Goal: Transaction & Acquisition: Purchase product/service

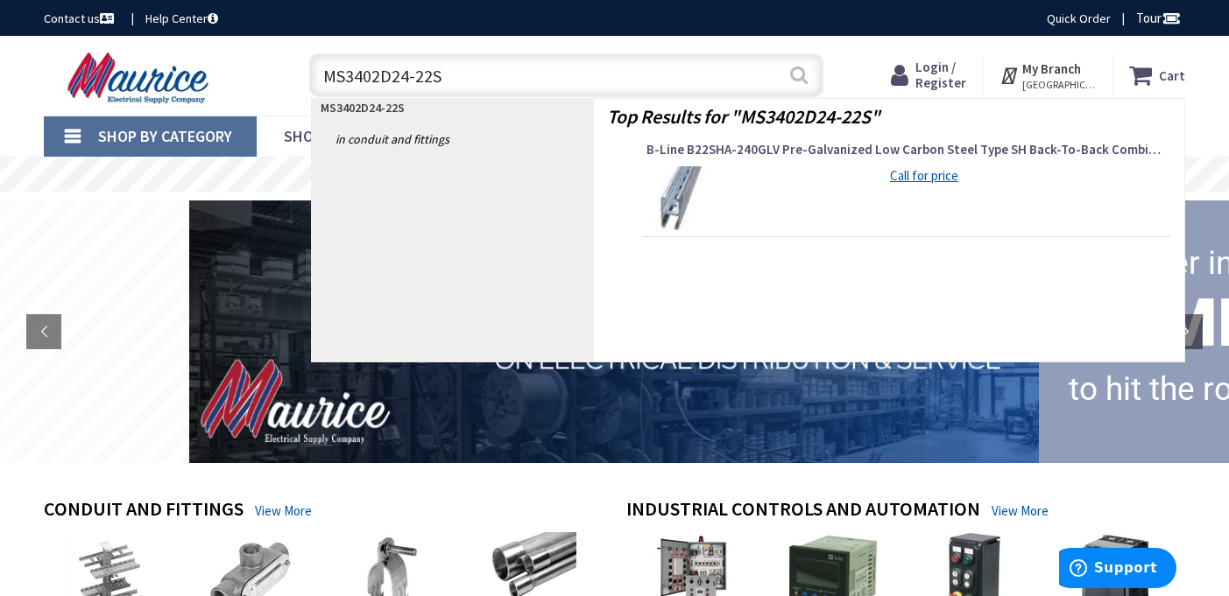
type input "MS3402D24-22S"
click at [800, 77] on button "Search" at bounding box center [798, 74] width 23 height 39
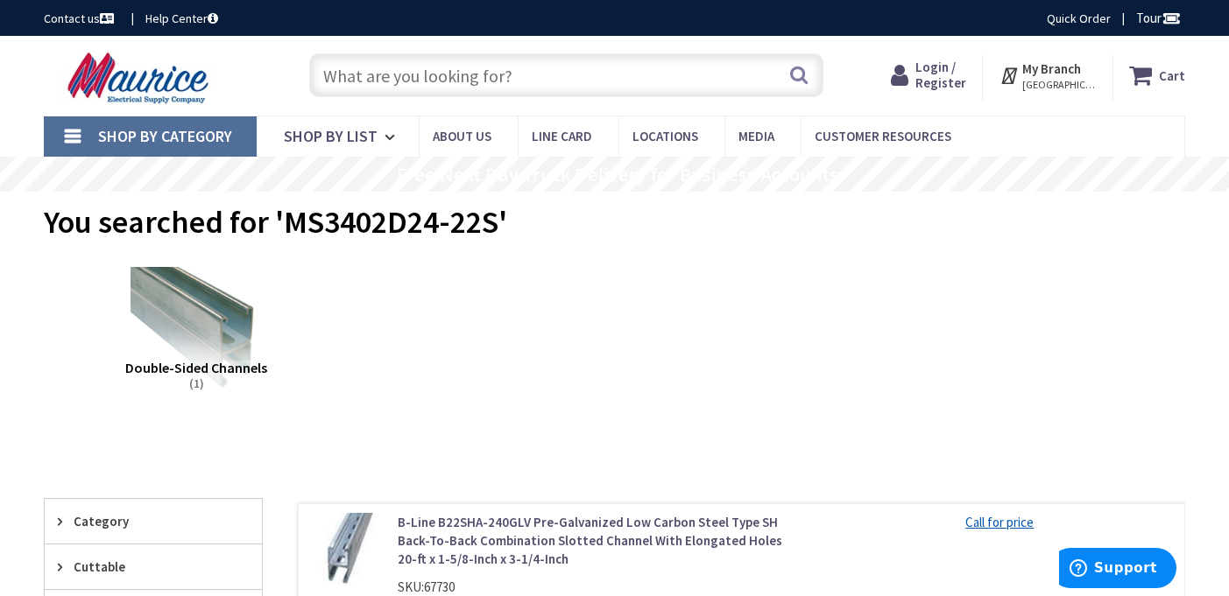
click at [534, 61] on input "text" at bounding box center [566, 75] width 514 height 44
paste input "TF-10-00-25"
type input "TF-10-00-25"
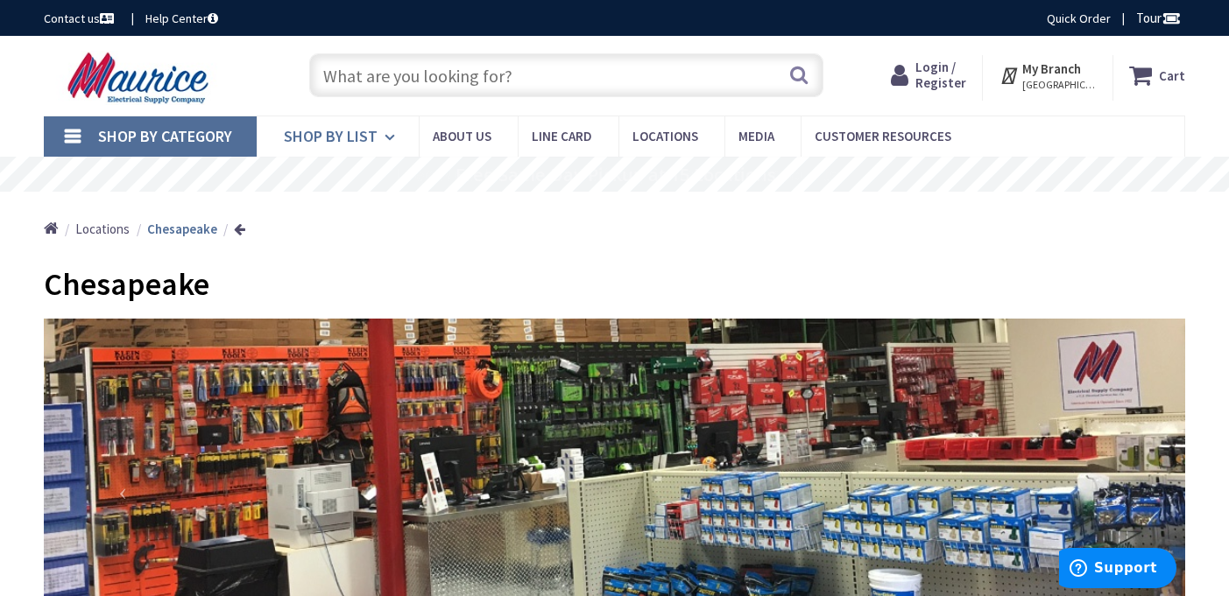
click at [321, 128] on span "Shop By List" at bounding box center [331, 136] width 94 height 20
click at [170, 127] on span "Shop By Category" at bounding box center [165, 136] width 134 height 20
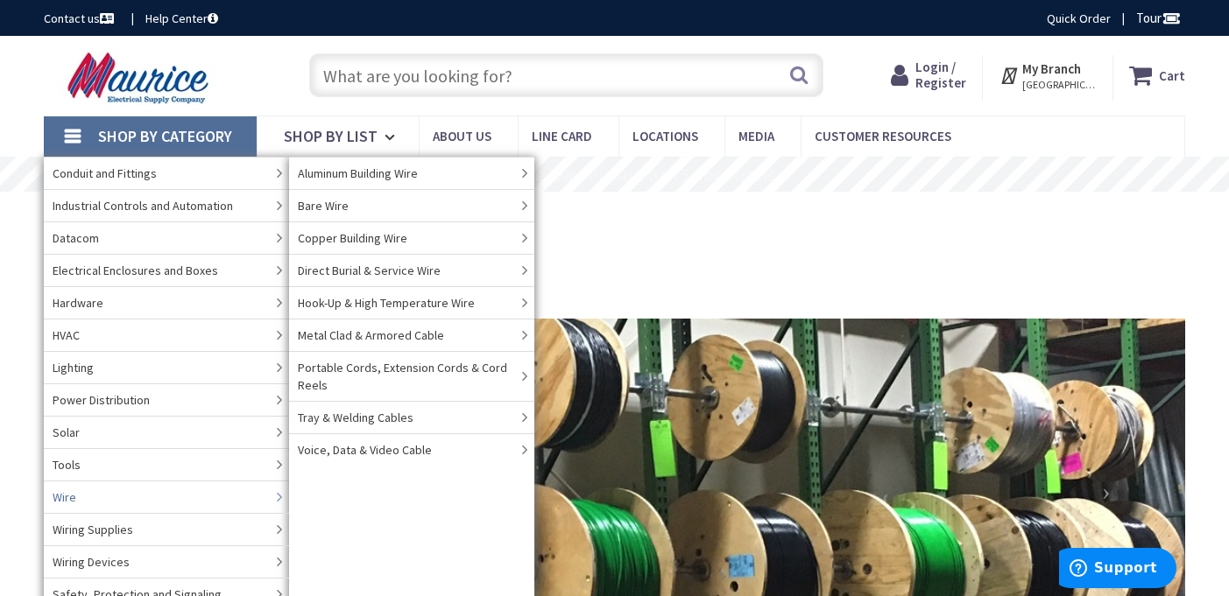
click at [133, 490] on link "Wire" at bounding box center [166, 497] width 245 height 32
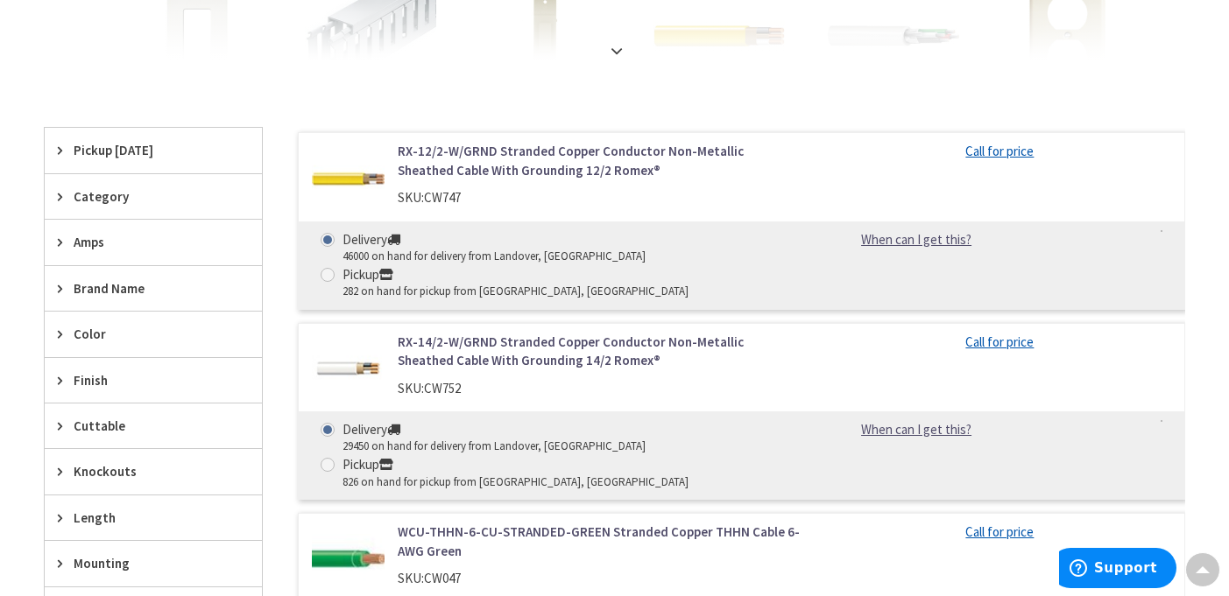
scroll to position [613, 0]
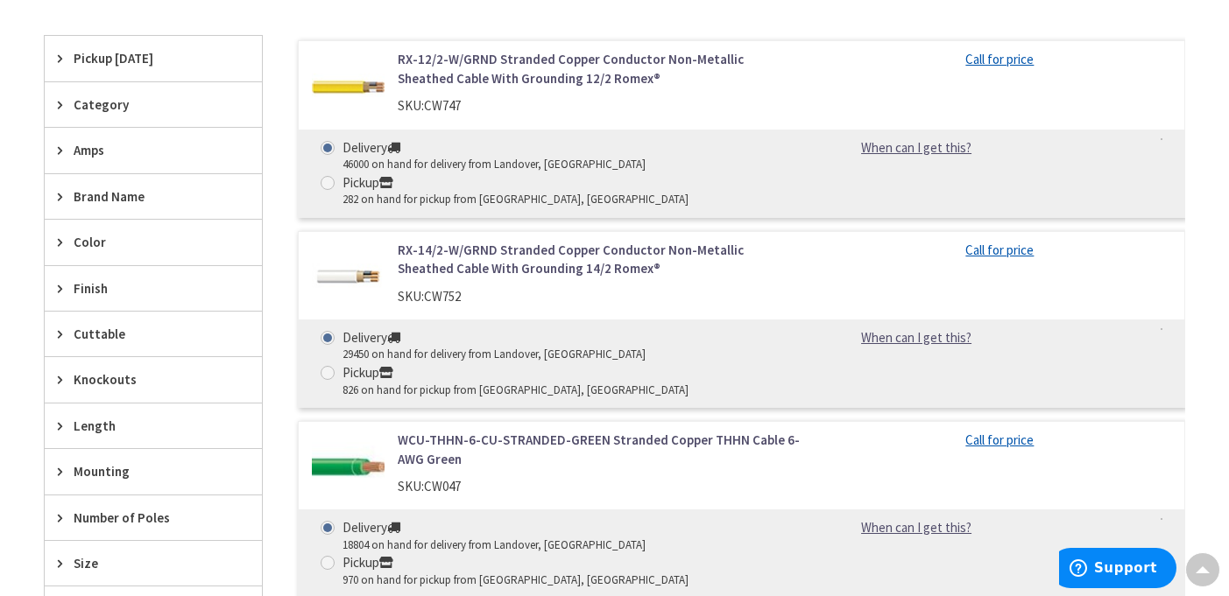
click at [93, 149] on span "Amps" at bounding box center [145, 150] width 143 height 18
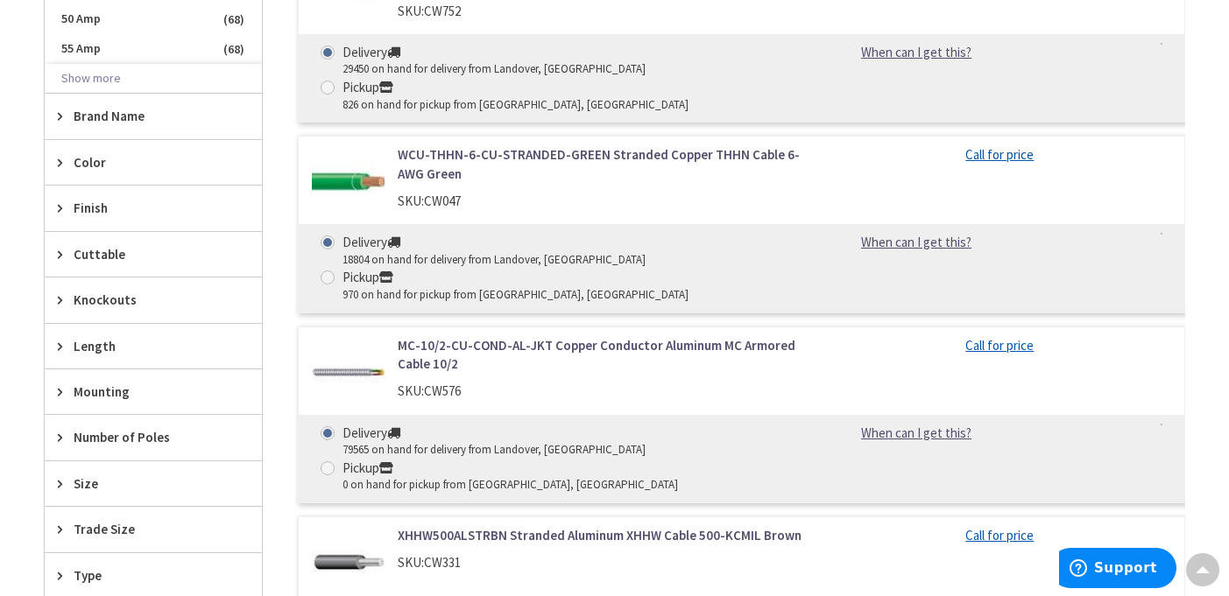
scroll to position [1051, 0]
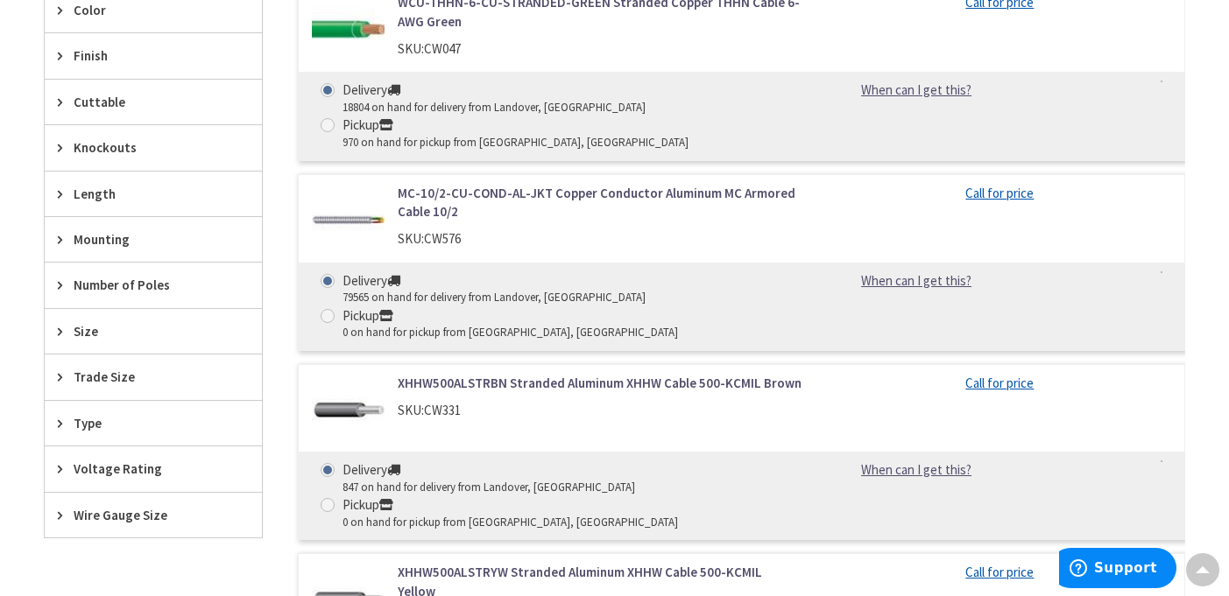
click at [167, 464] on span "Voltage Rating" at bounding box center [145, 469] width 143 height 18
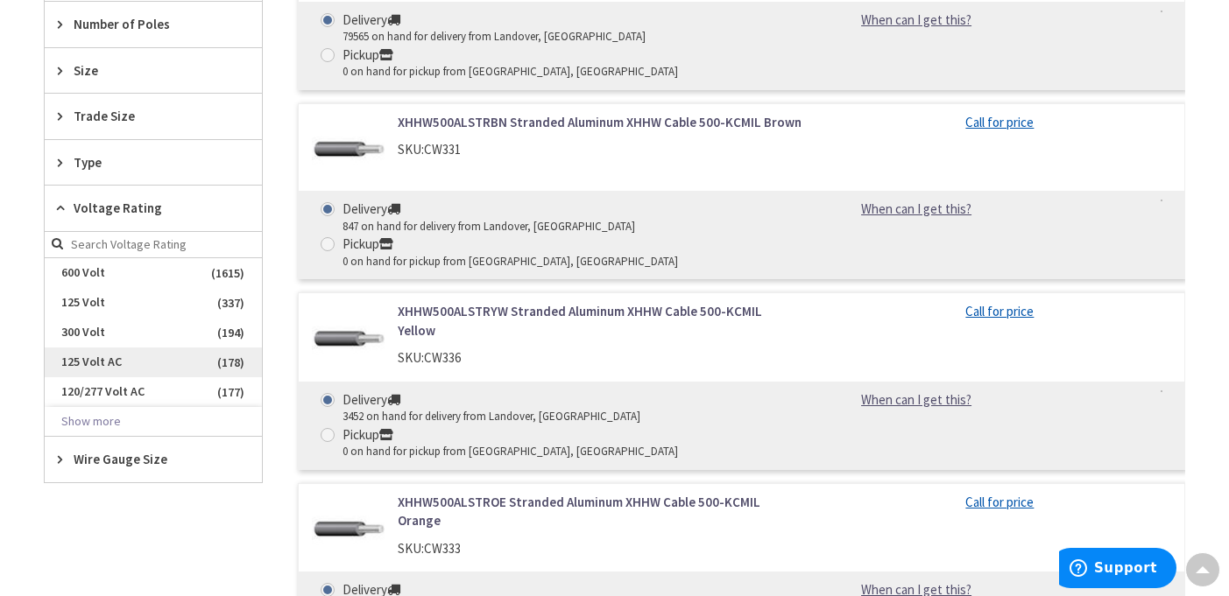
scroll to position [1314, 0]
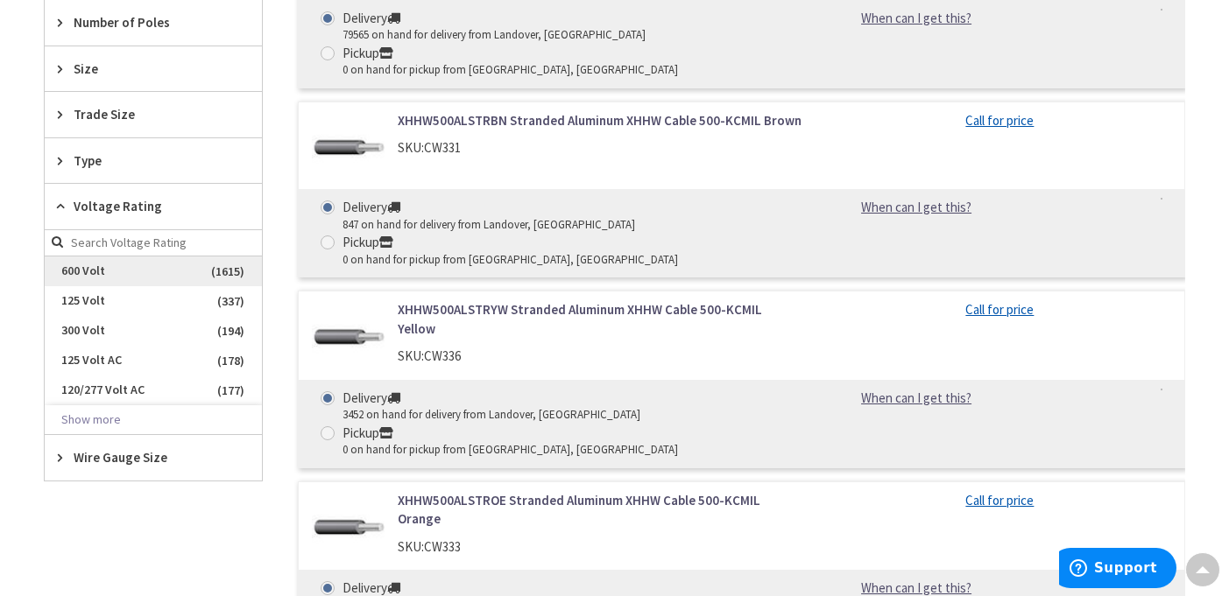
click at [100, 270] on span "600 Volt" at bounding box center [153, 272] width 217 height 30
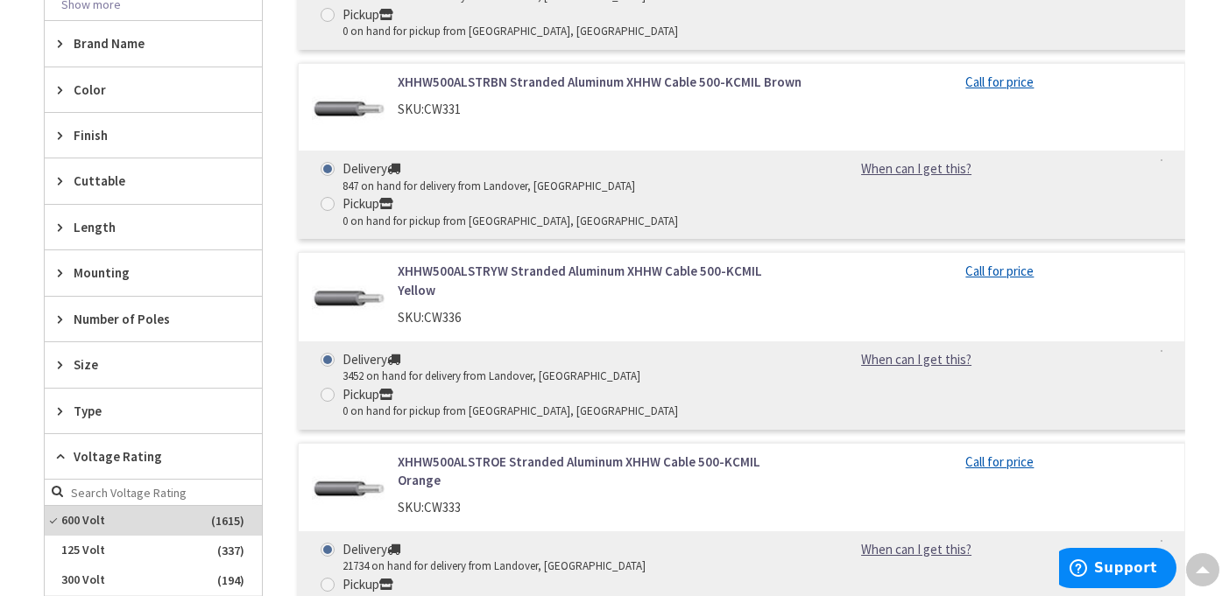
scroll to position [1195, 0]
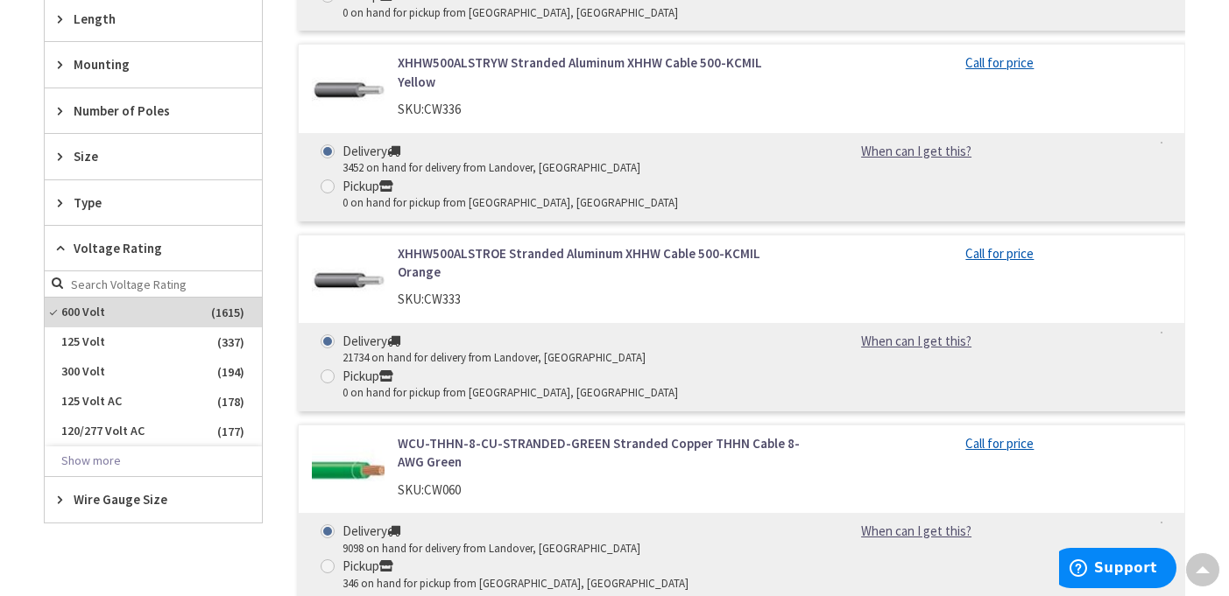
click at [100, 202] on span "Type" at bounding box center [145, 203] width 143 height 18
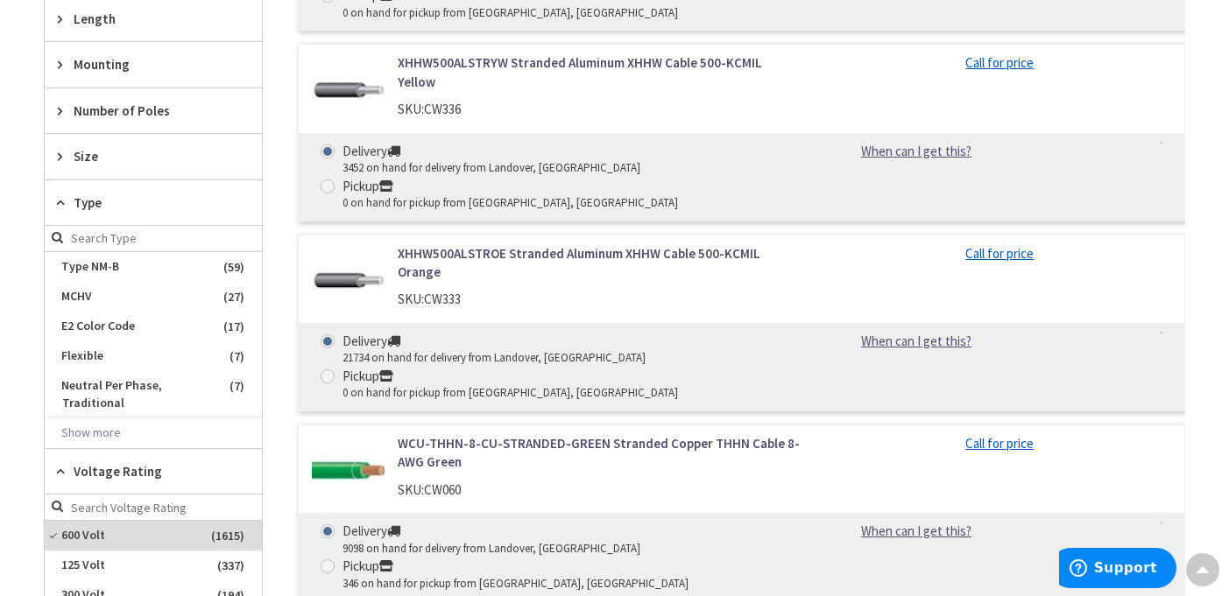
click at [102, 197] on span "Type" at bounding box center [145, 203] width 143 height 18
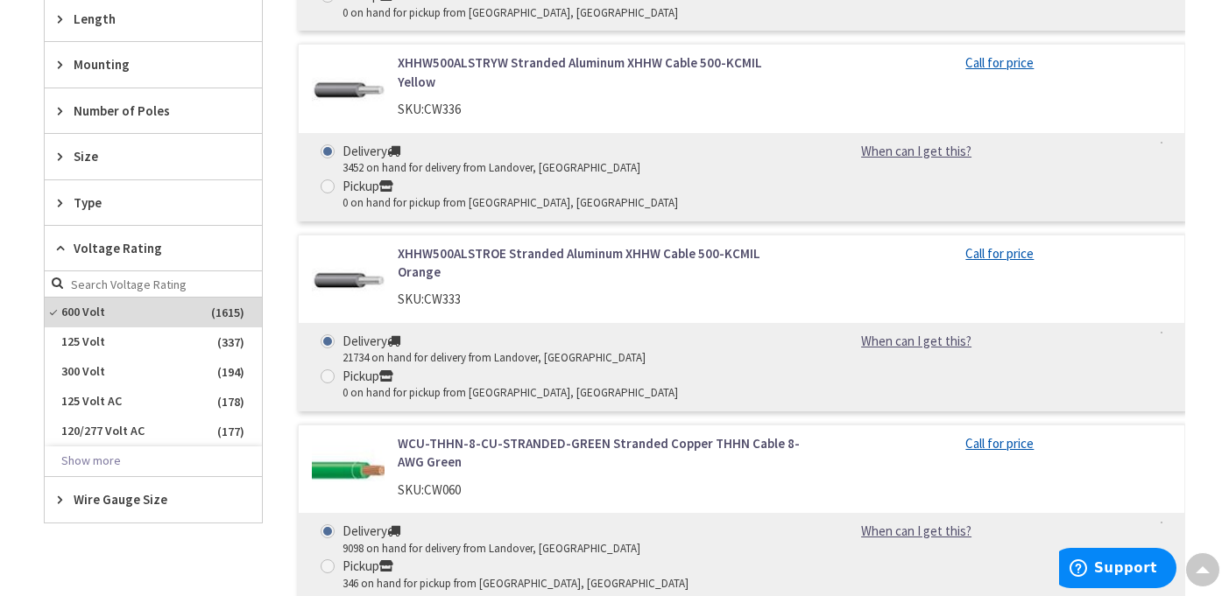
click at [98, 162] on span "Size" at bounding box center [145, 156] width 143 height 18
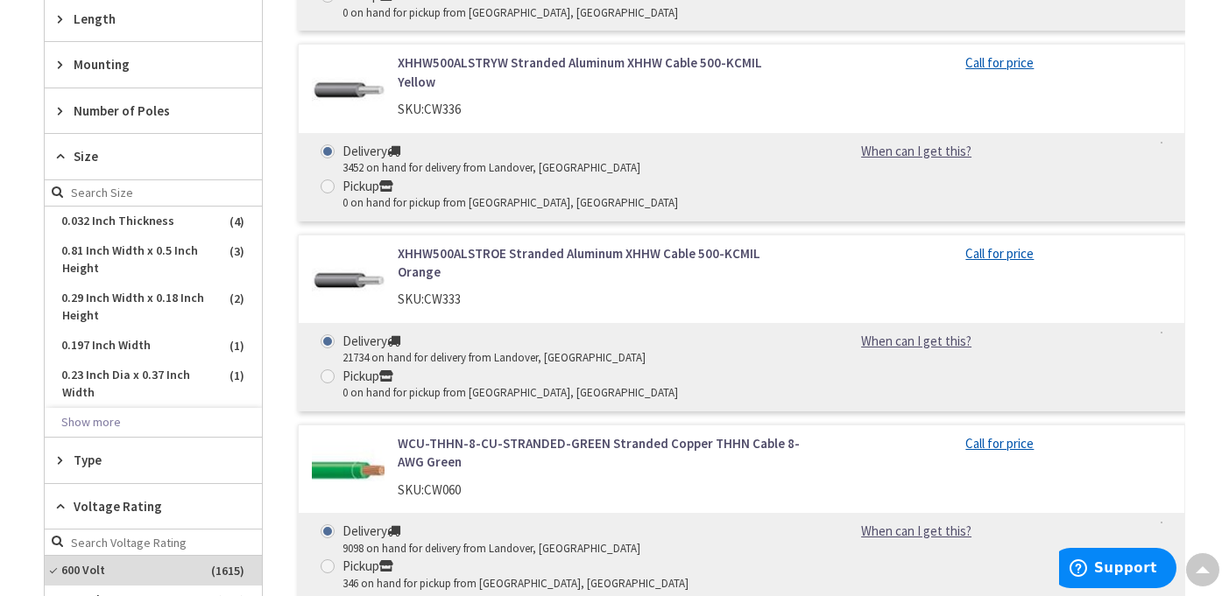
click at [108, 156] on span "Size" at bounding box center [145, 156] width 143 height 18
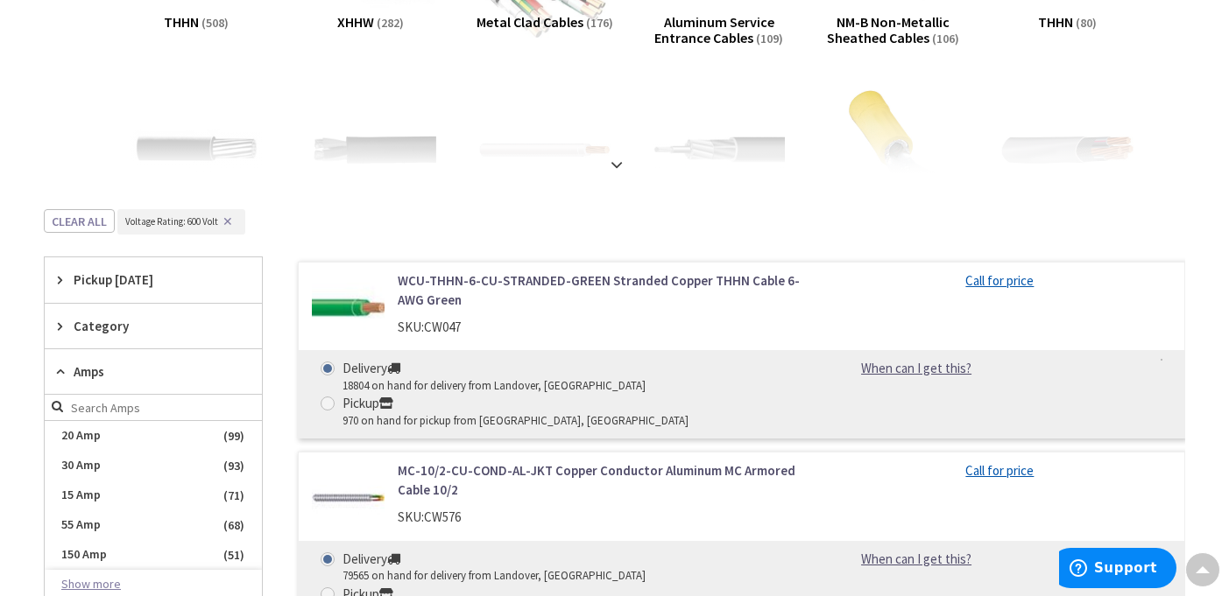
scroll to position [495, 0]
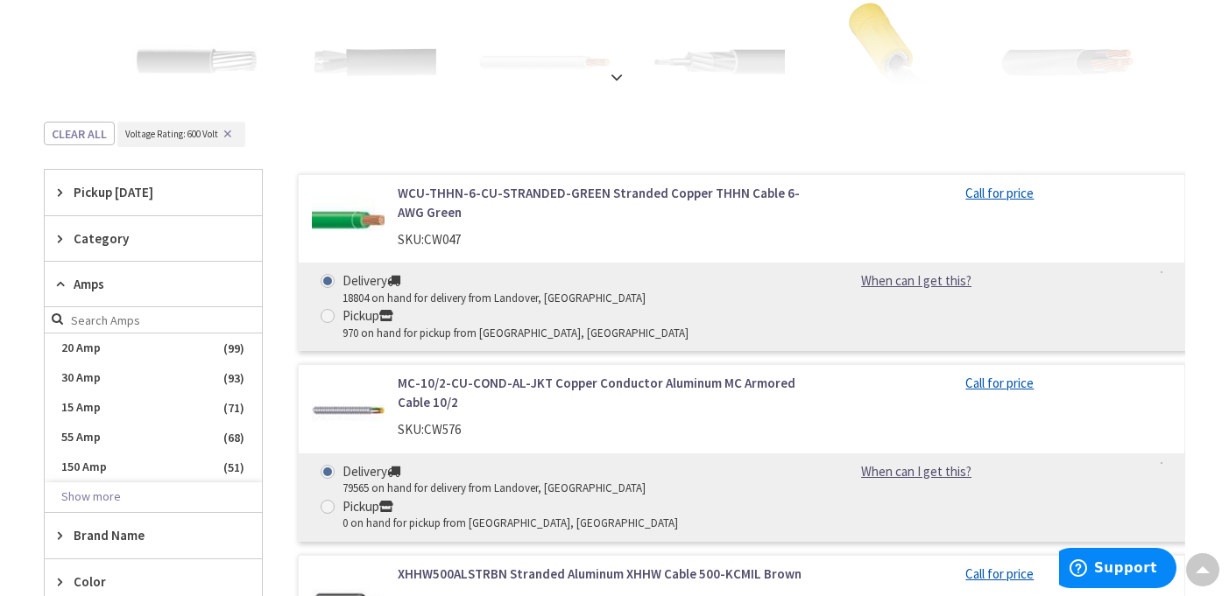
click at [86, 284] on span "Amps" at bounding box center [145, 284] width 143 height 18
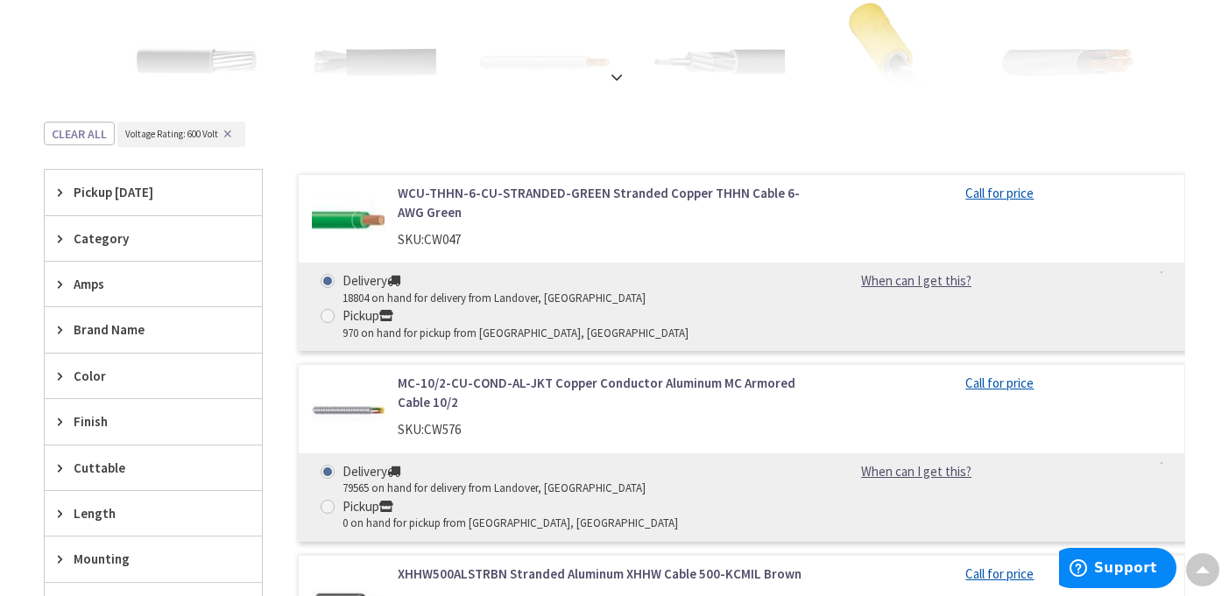
click at [139, 236] on span "Category" at bounding box center [145, 238] width 143 height 18
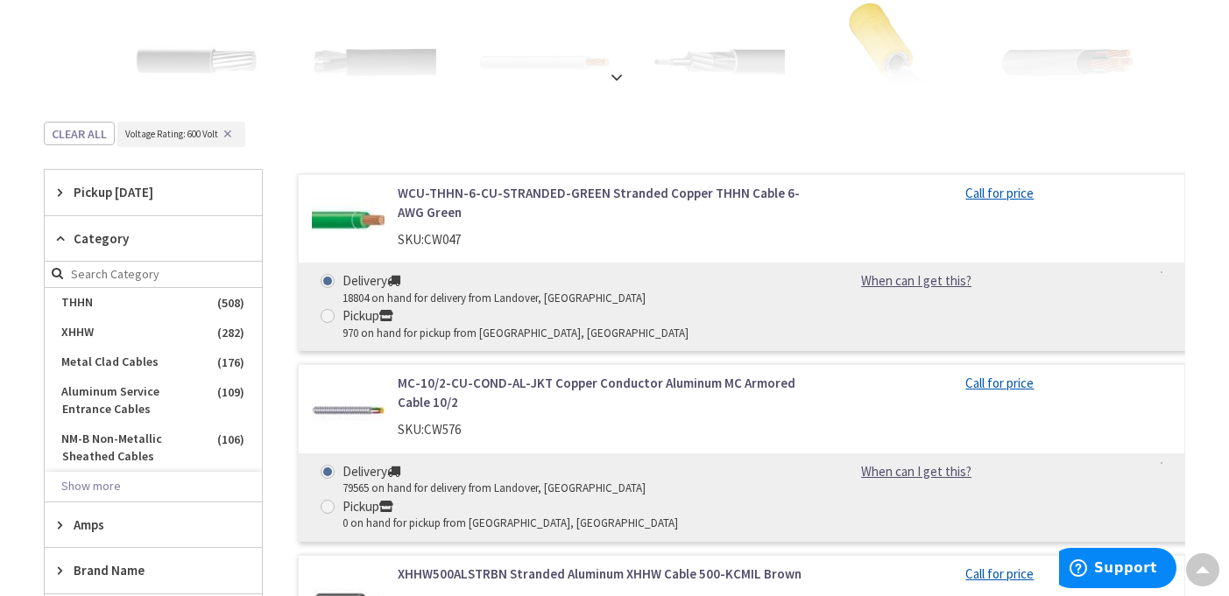
click at [93, 238] on span "Category" at bounding box center [145, 238] width 143 height 18
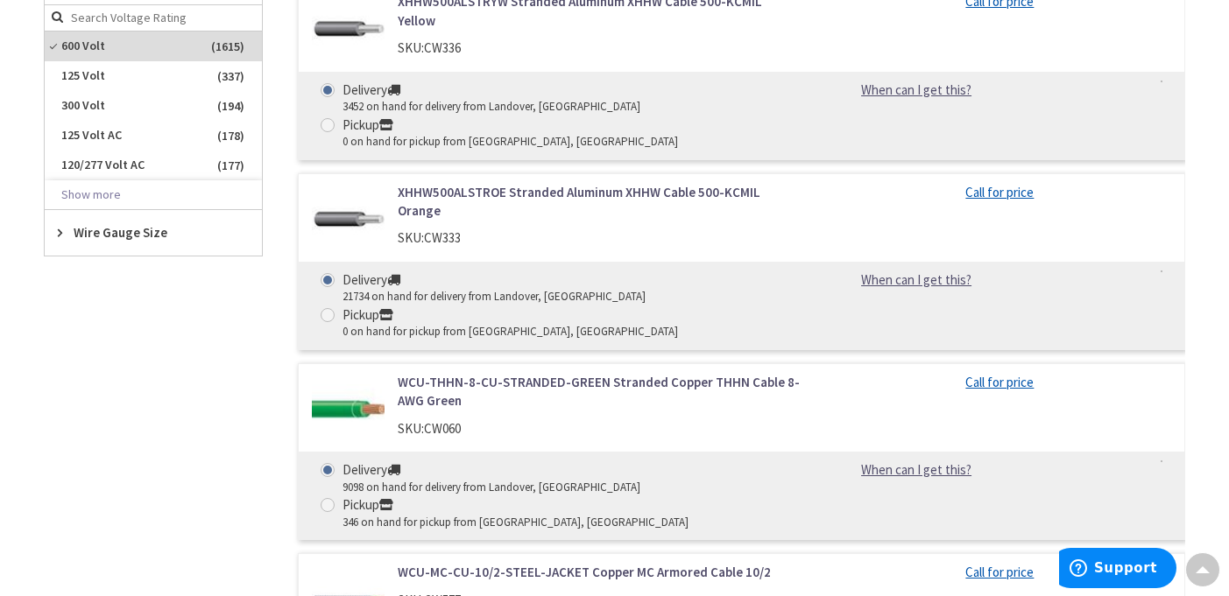
scroll to position [1283, 0]
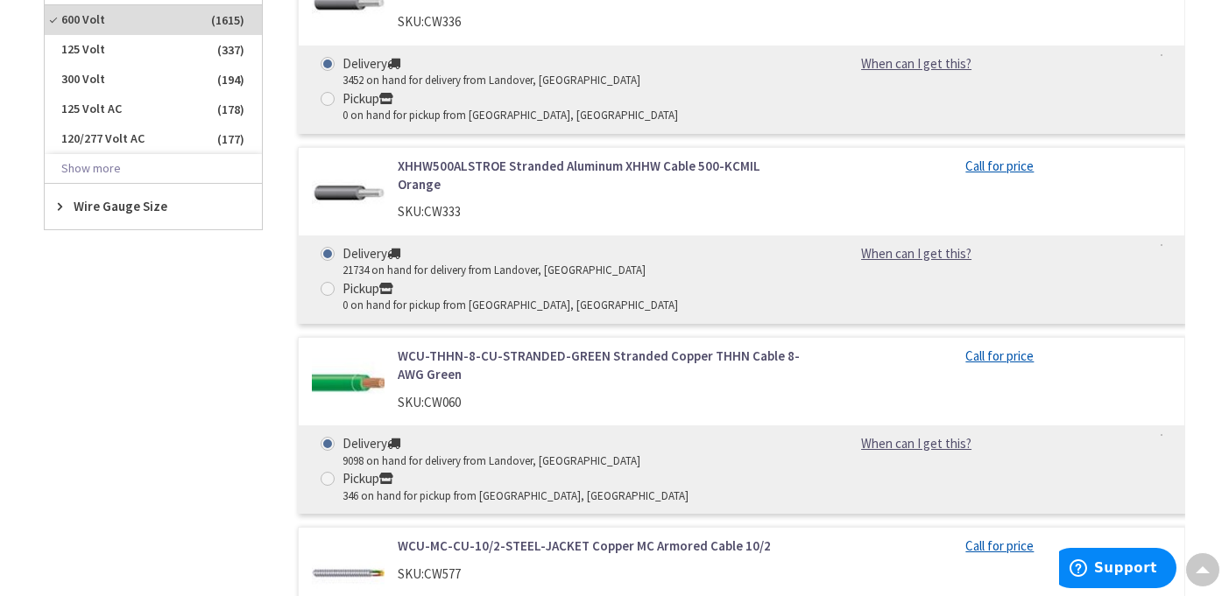
click at [114, 207] on span "Wire Gauge Size" at bounding box center [145, 206] width 143 height 18
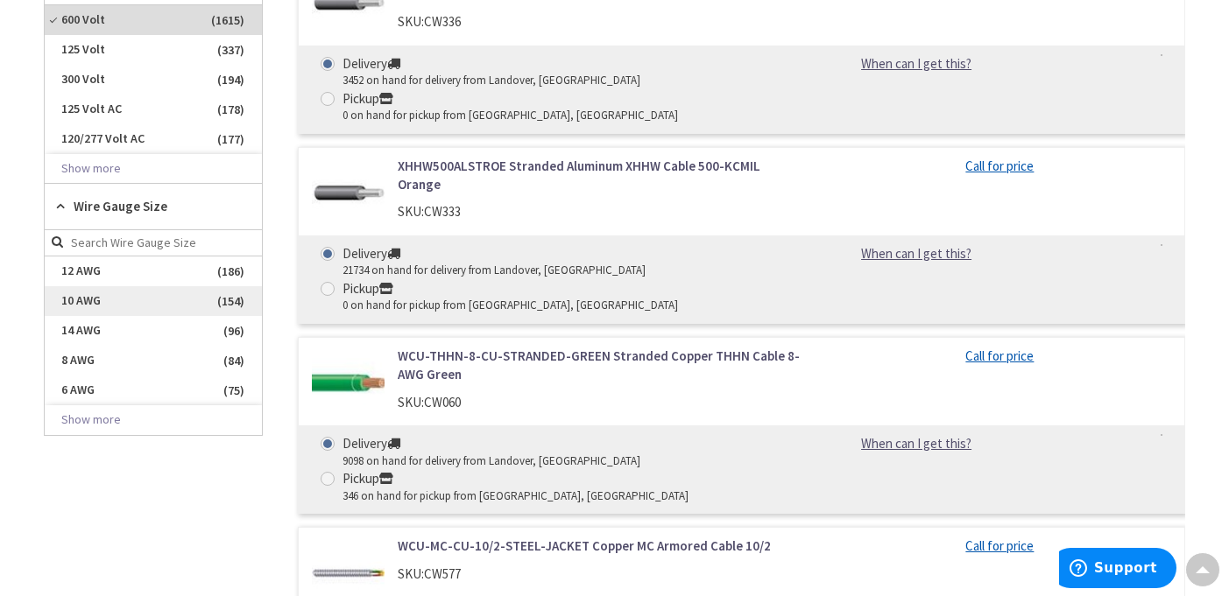
click at [95, 296] on span "10 AWG" at bounding box center [153, 301] width 217 height 30
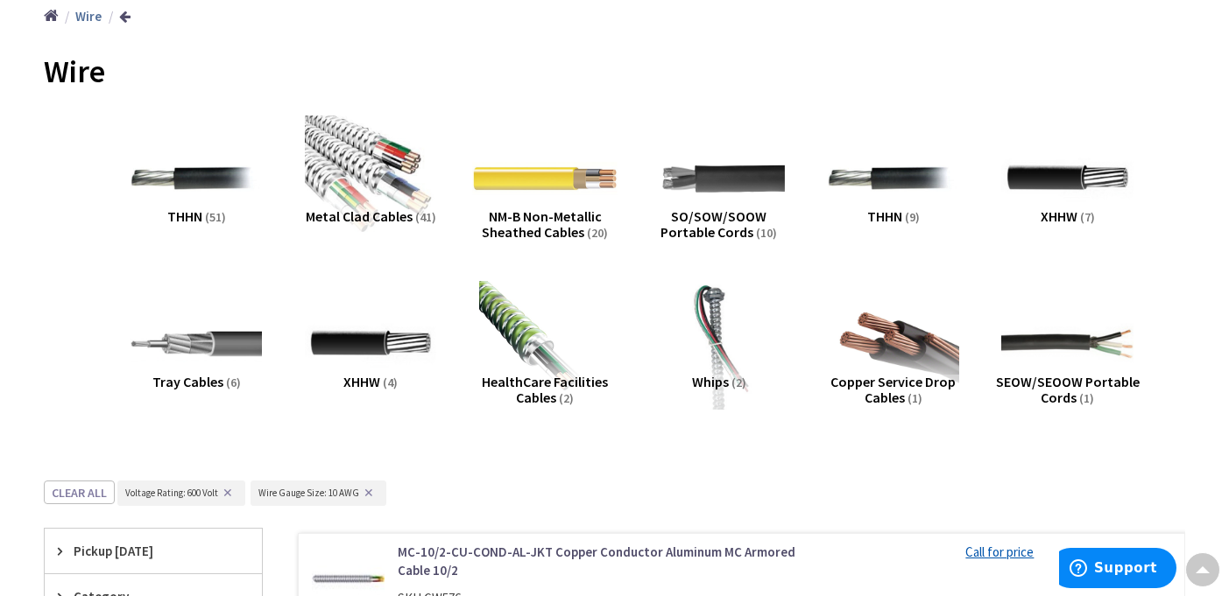
scroll to position [0, 0]
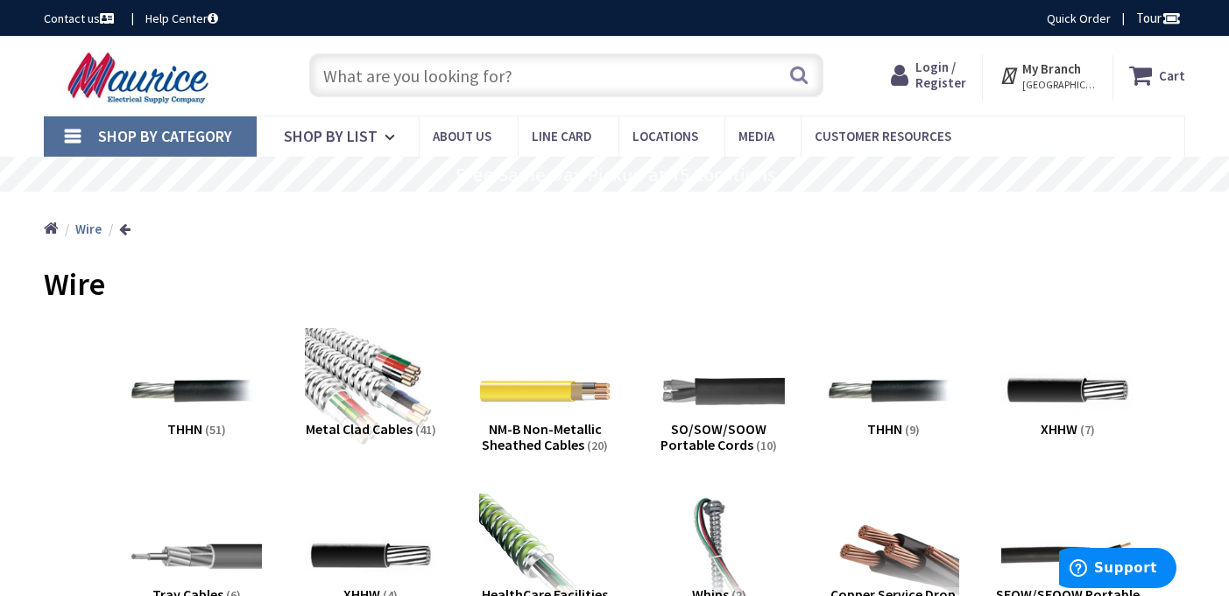
click at [437, 68] on input "text" at bounding box center [566, 75] width 514 height 44
paste input "NEMA HP3 Type E"
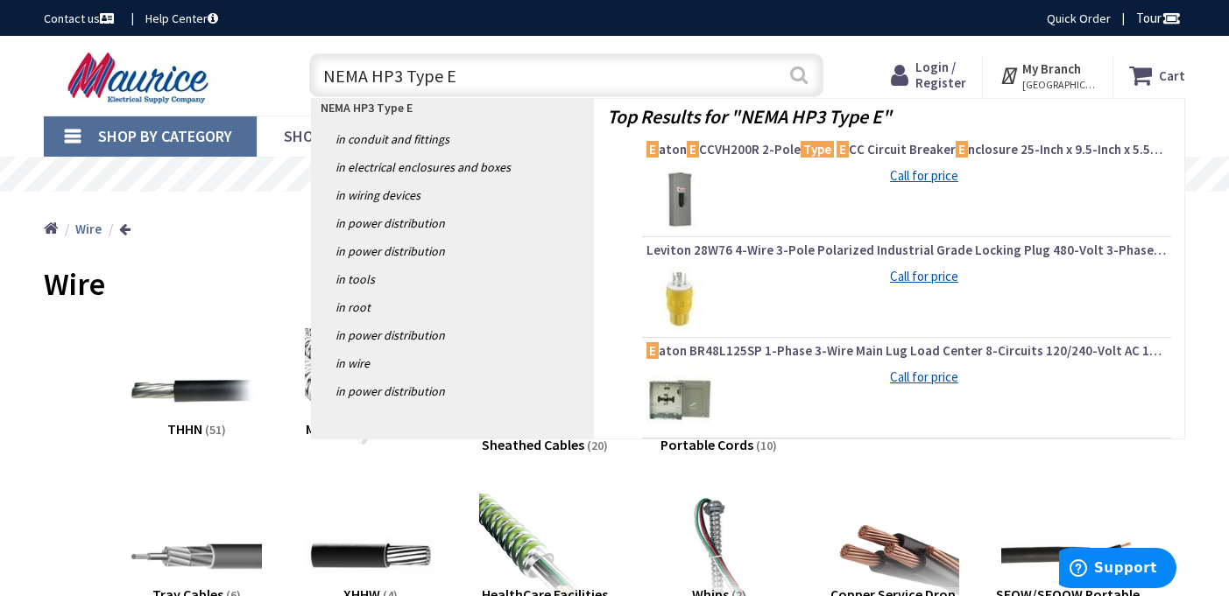
type input "NEMA HP3 Type E"
click at [794, 77] on button "Search" at bounding box center [798, 74] width 23 height 39
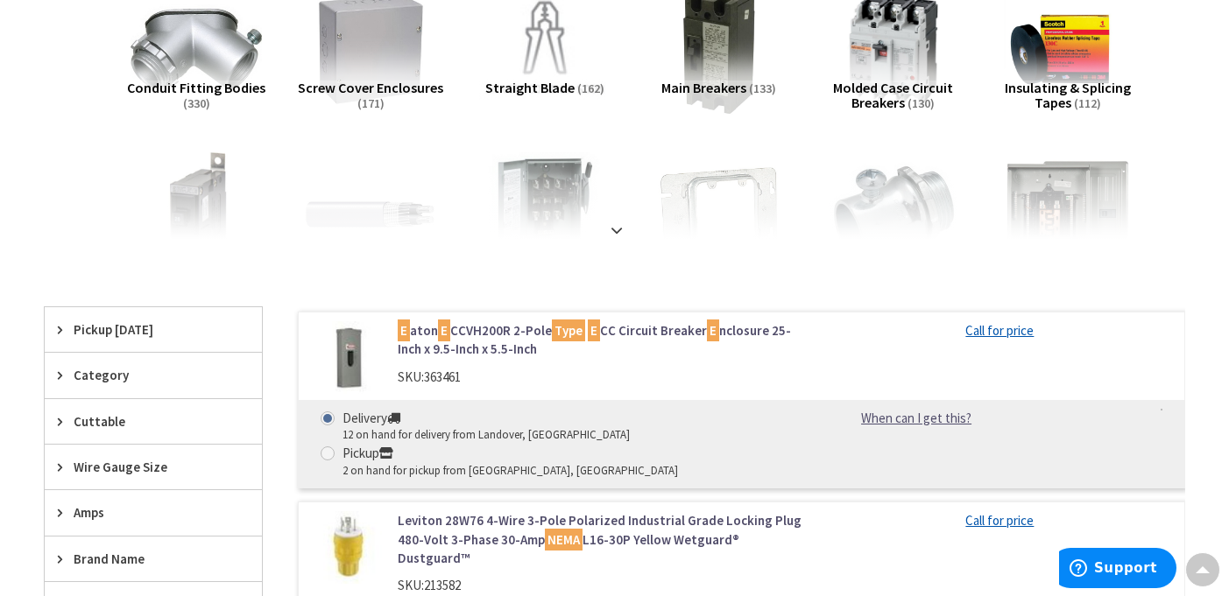
scroll to position [175, 0]
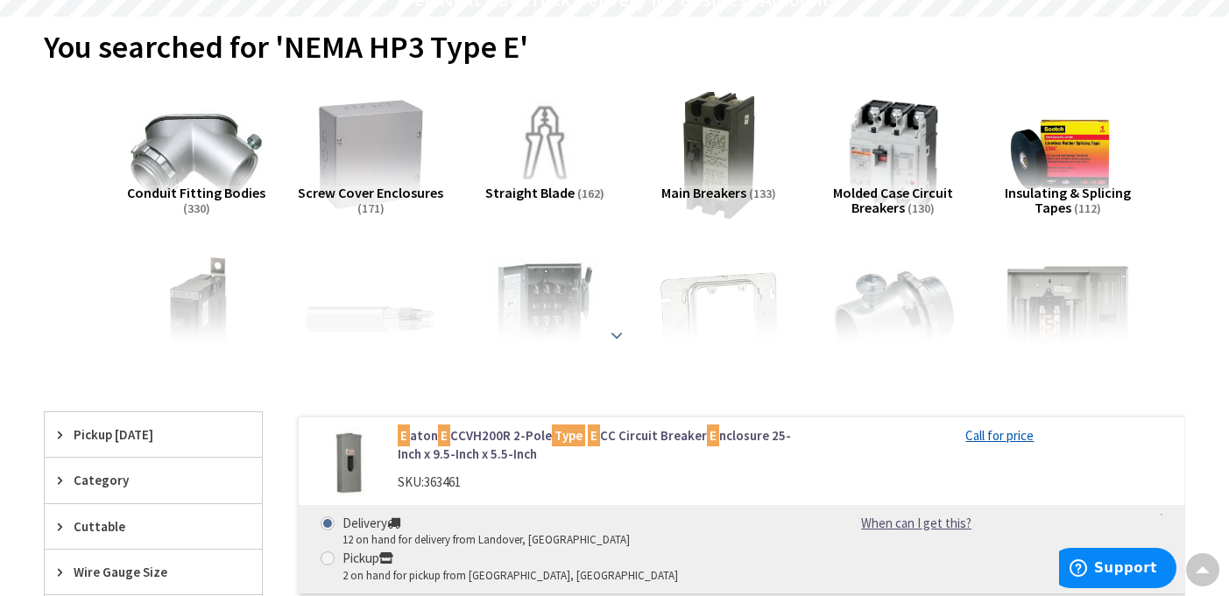
click at [610, 332] on strong at bounding box center [616, 335] width 21 height 19
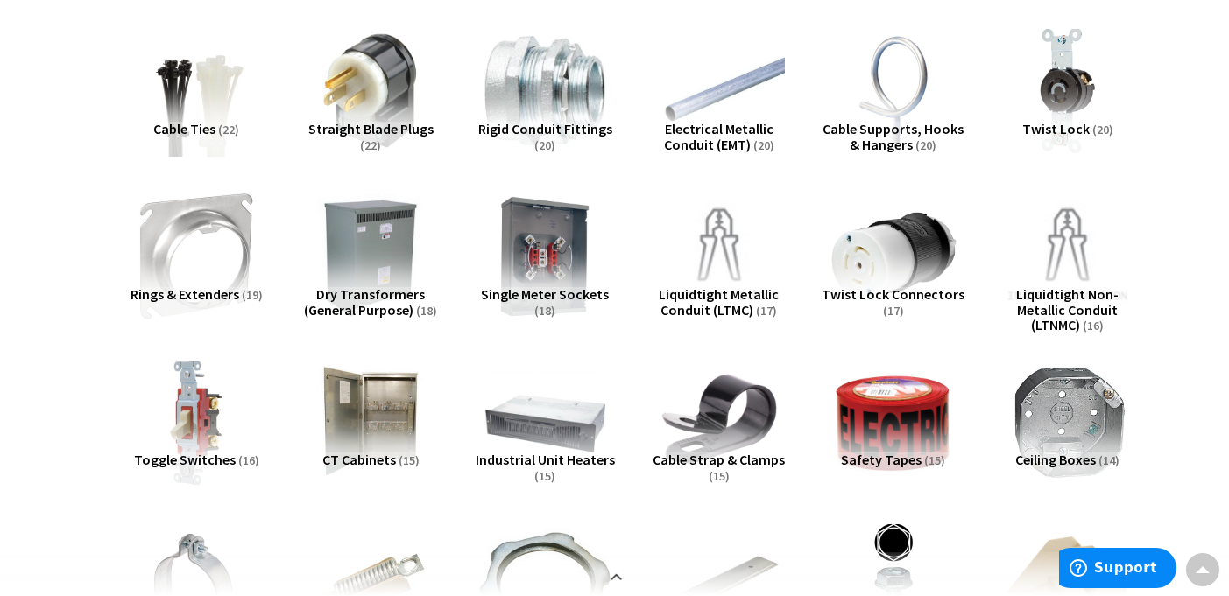
scroll to position [1576, 0]
